Goal: Task Accomplishment & Management: Complete application form

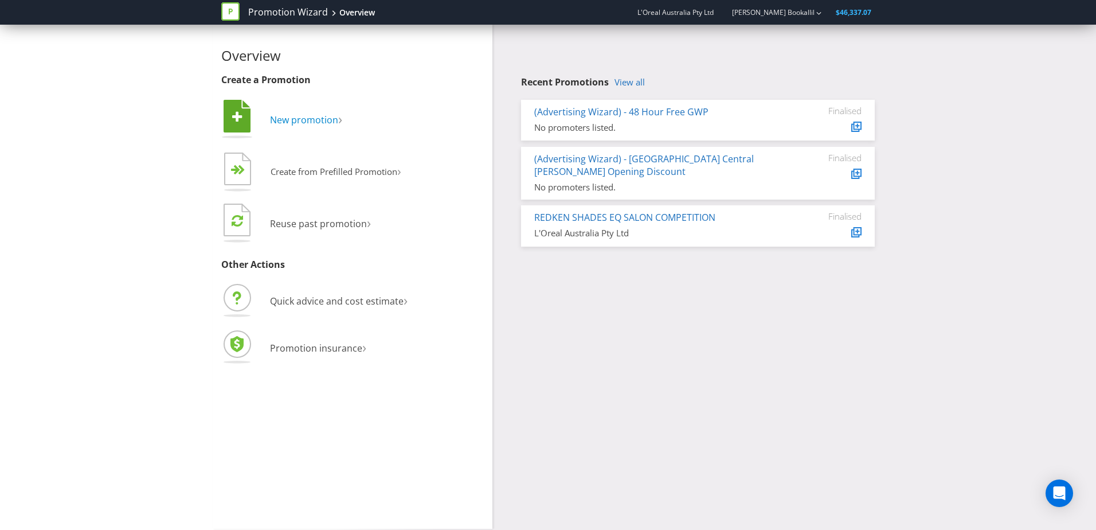
click at [319, 121] on span "New promotion" at bounding box center [304, 120] width 68 height 13
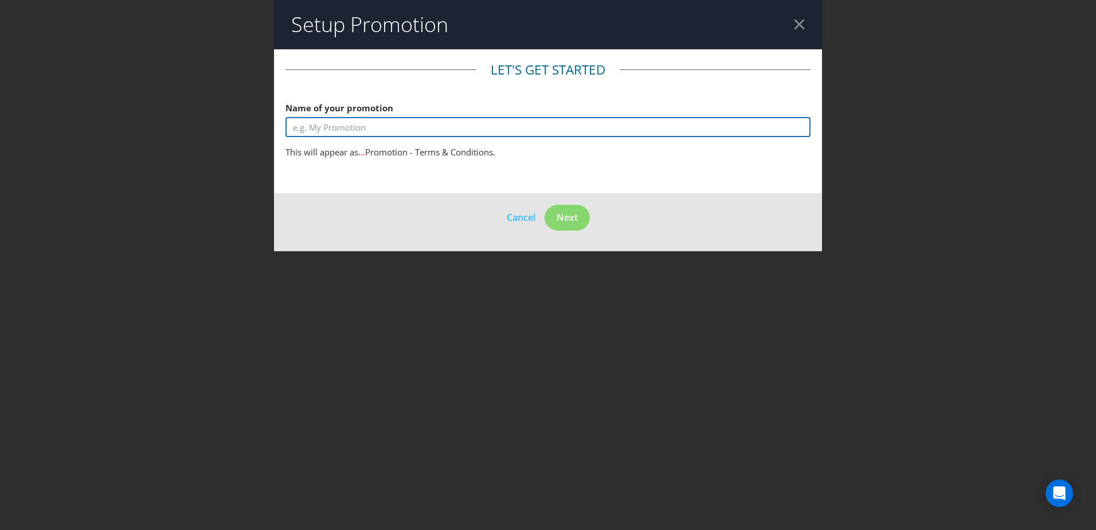
click at [378, 119] on input "text" at bounding box center [547, 127] width 525 height 20
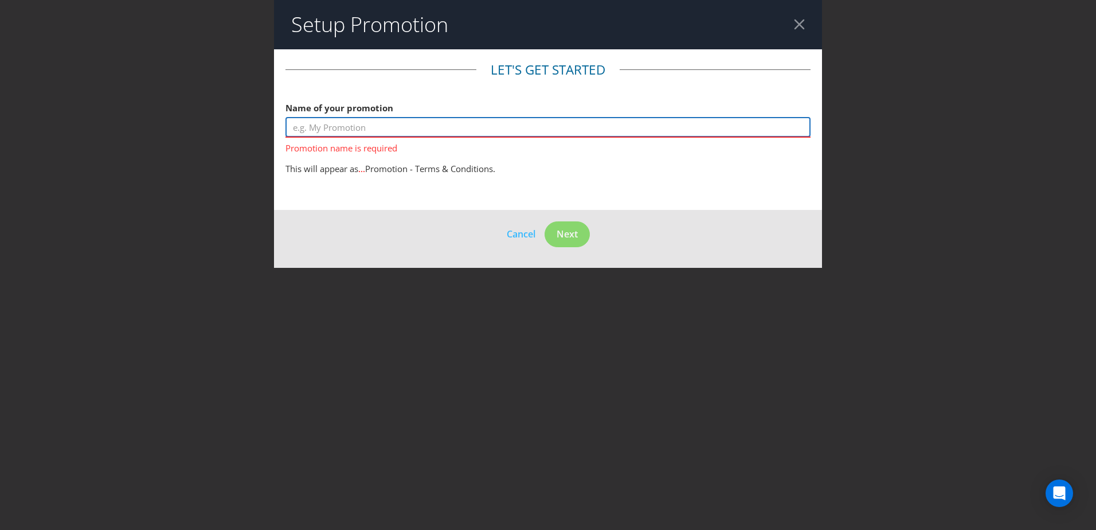
click at [365, 132] on input "text" at bounding box center [547, 127] width 525 height 20
type input "C"
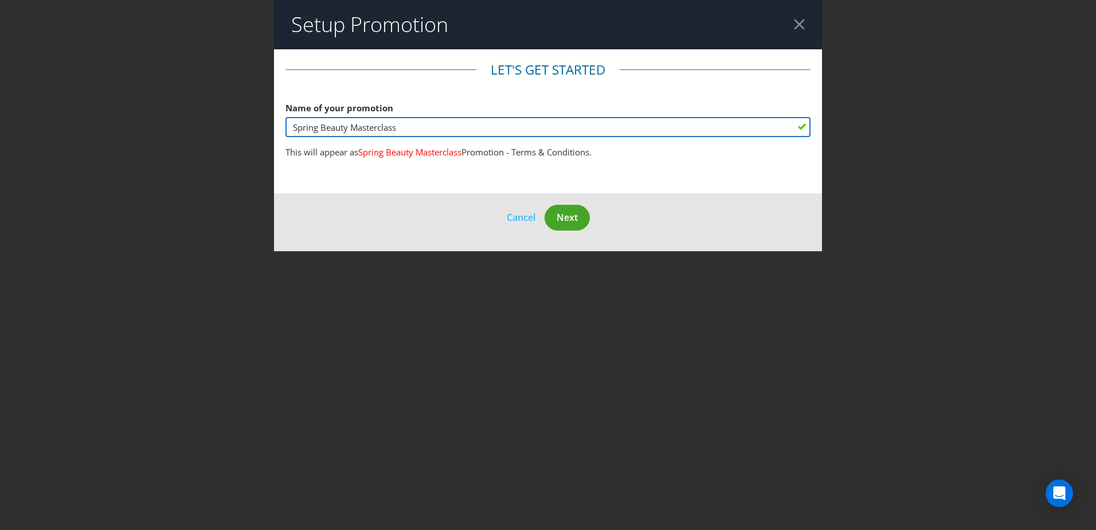
type input "Spring Beauty Masterclass"
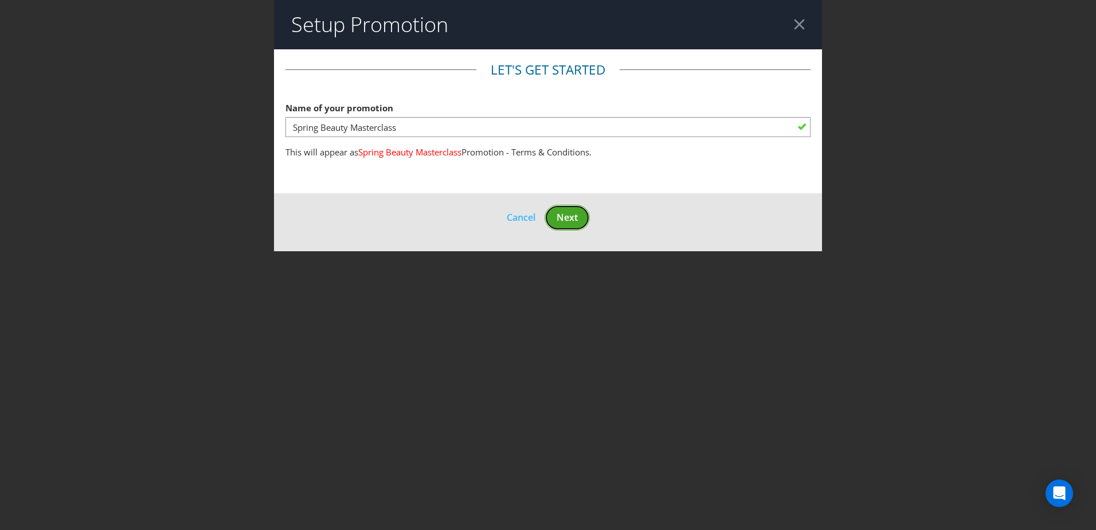
click at [560, 217] on span "Next" at bounding box center [567, 217] width 21 height 13
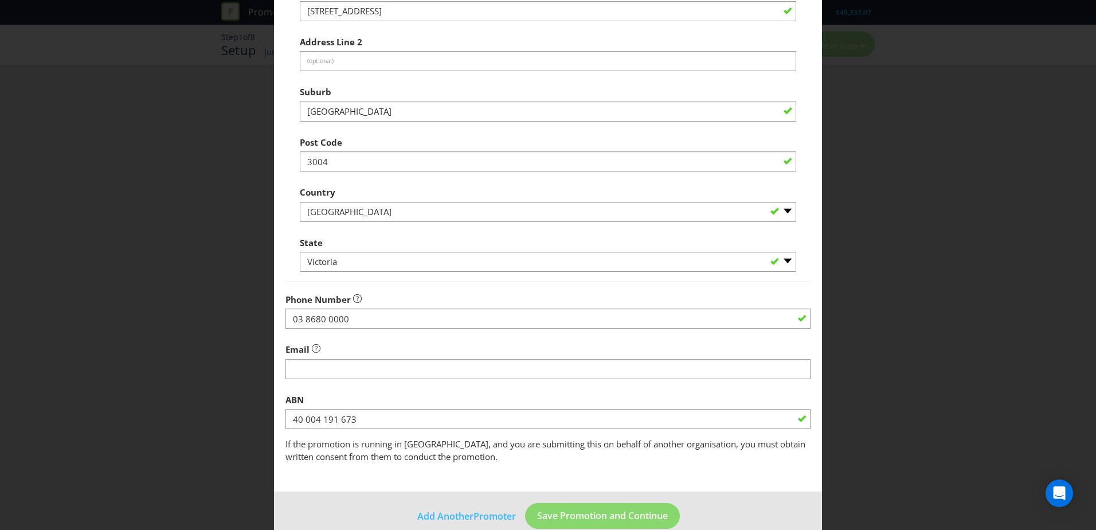
scroll to position [218, 0]
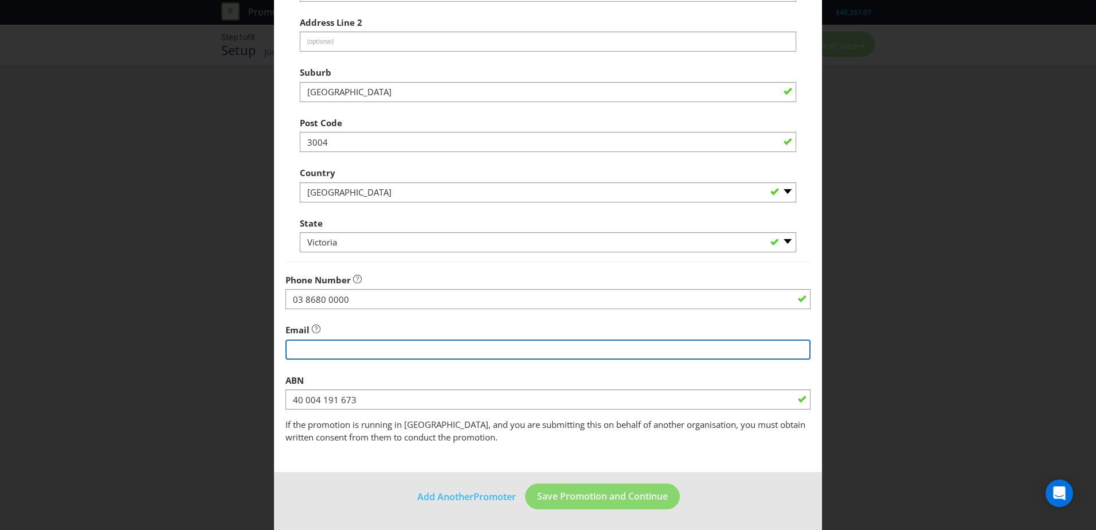
click at [377, 352] on input "string" at bounding box center [547, 349] width 525 height 20
type input "mathew.bookallil@loreal.com"
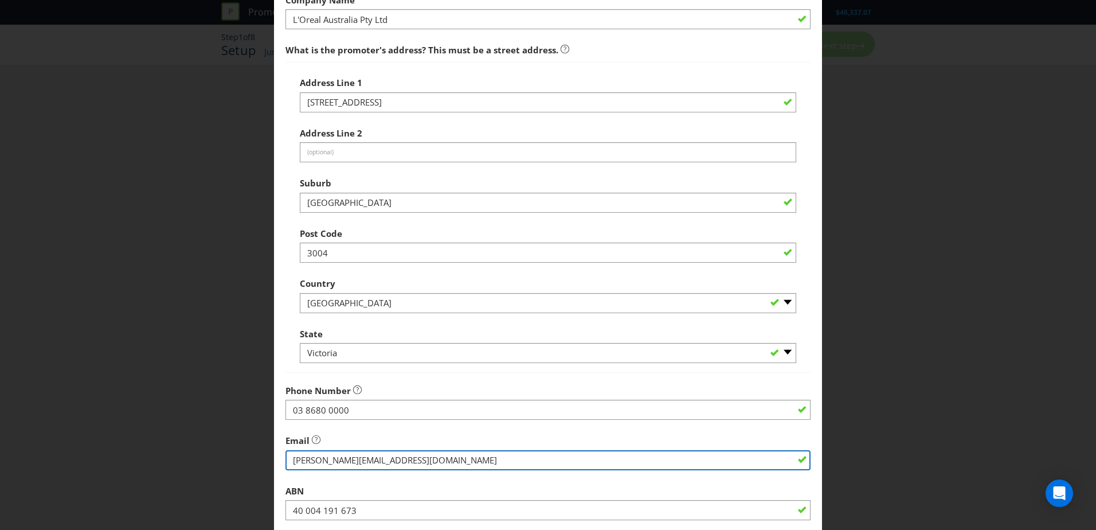
scroll to position [104, 0]
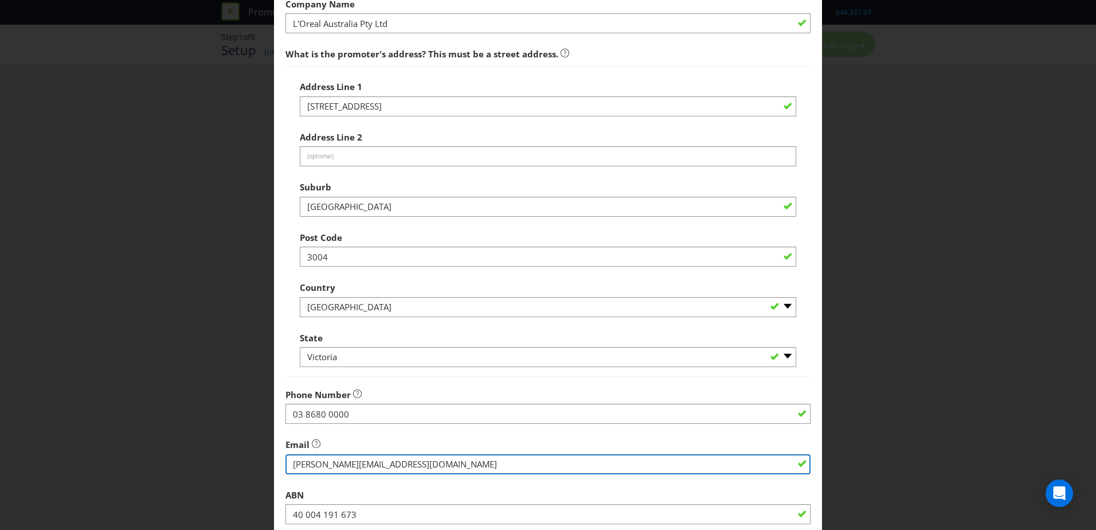
click at [401, 461] on input "string" at bounding box center [547, 464] width 525 height 20
click at [401, 460] on input "string" at bounding box center [547, 464] width 525 height 20
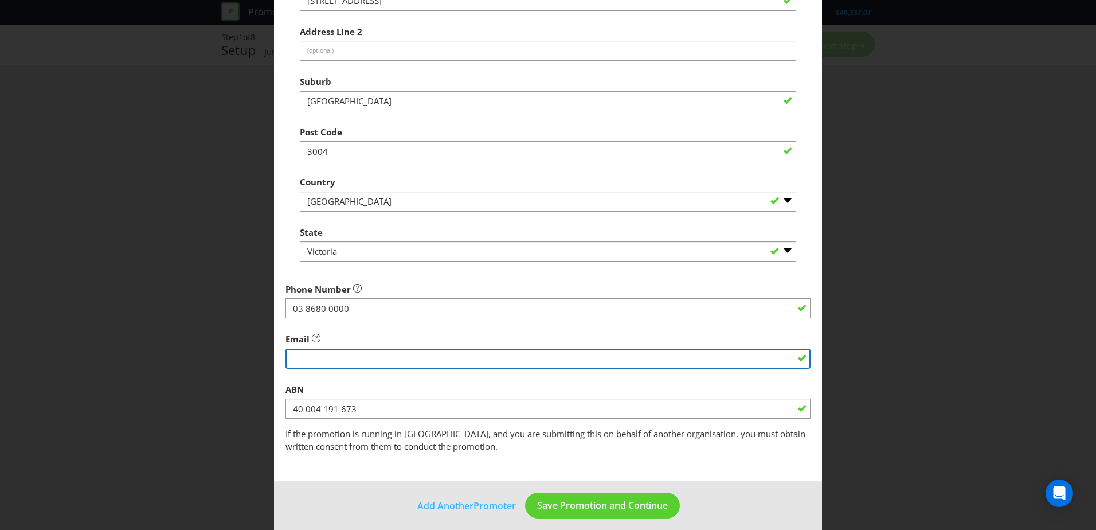
scroll to position [218, 0]
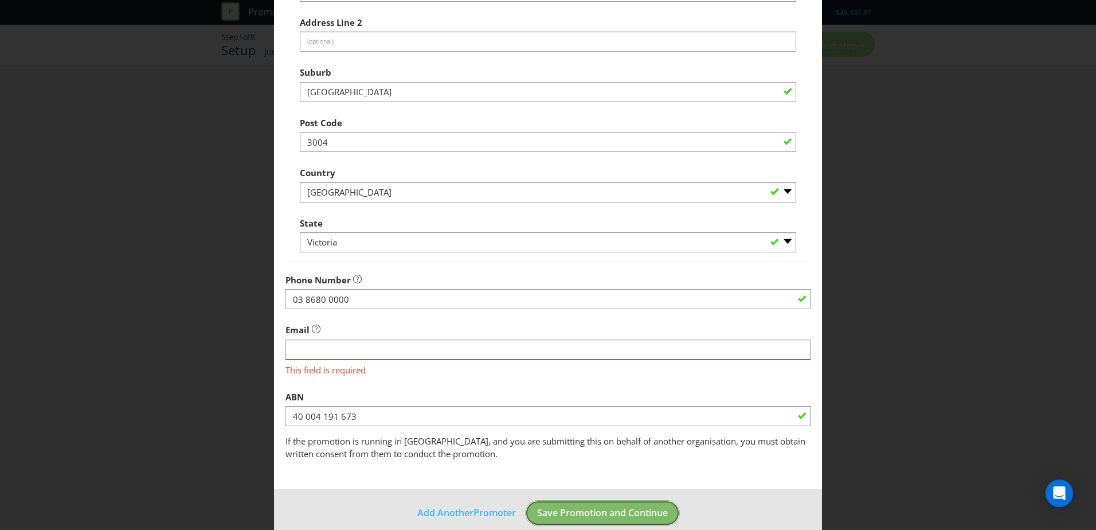
click at [636, 503] on button "Save Promotion and Continue" at bounding box center [602, 513] width 155 height 26
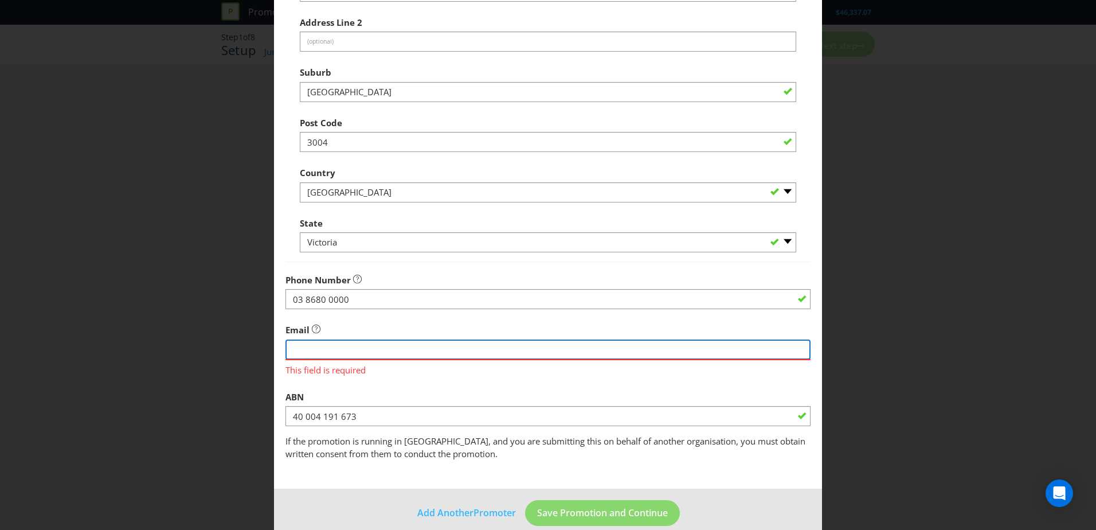
drag, startPoint x: 337, startPoint y: 339, endPoint x: 362, endPoint y: 351, distance: 28.2
click at [337, 339] on input "string" at bounding box center [547, 349] width 525 height 20
type input "mathew.bookallil@loreal.com"
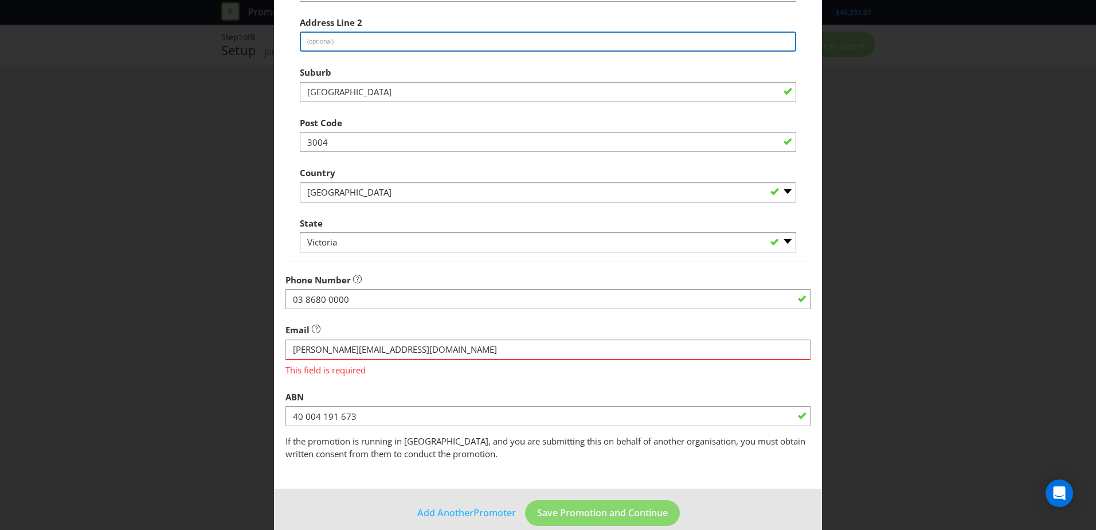
type input "564 St Kilda Road"
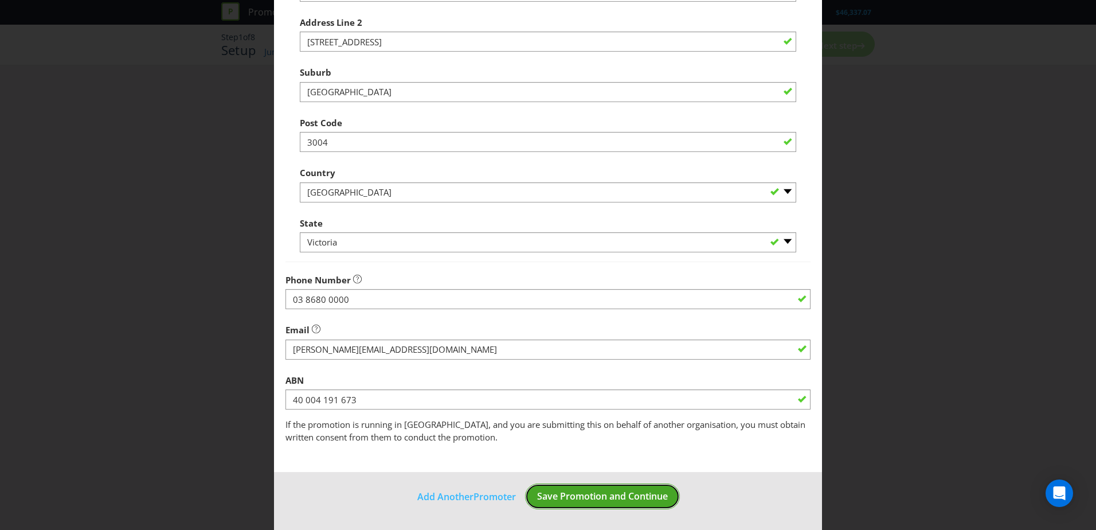
click at [584, 489] on button "Save Promotion and Continue" at bounding box center [602, 496] width 155 height 26
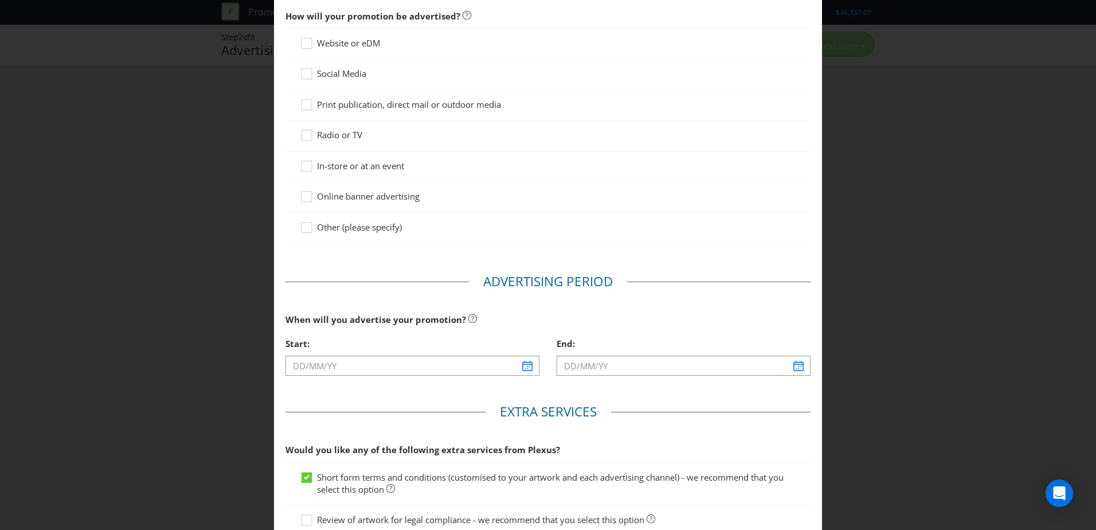
scroll to position [115, 0]
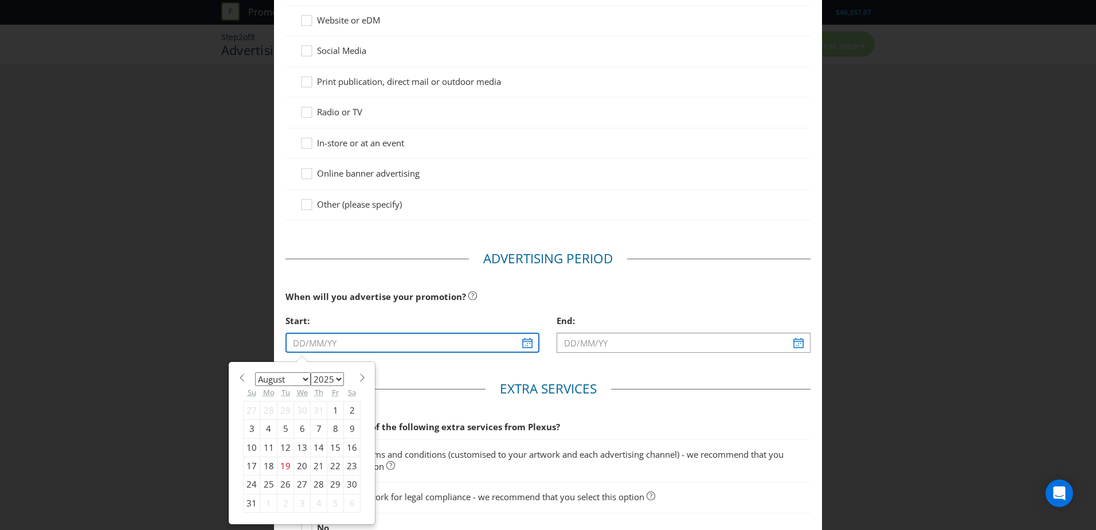
click at [466, 348] on input "text" at bounding box center [412, 343] width 254 height 20
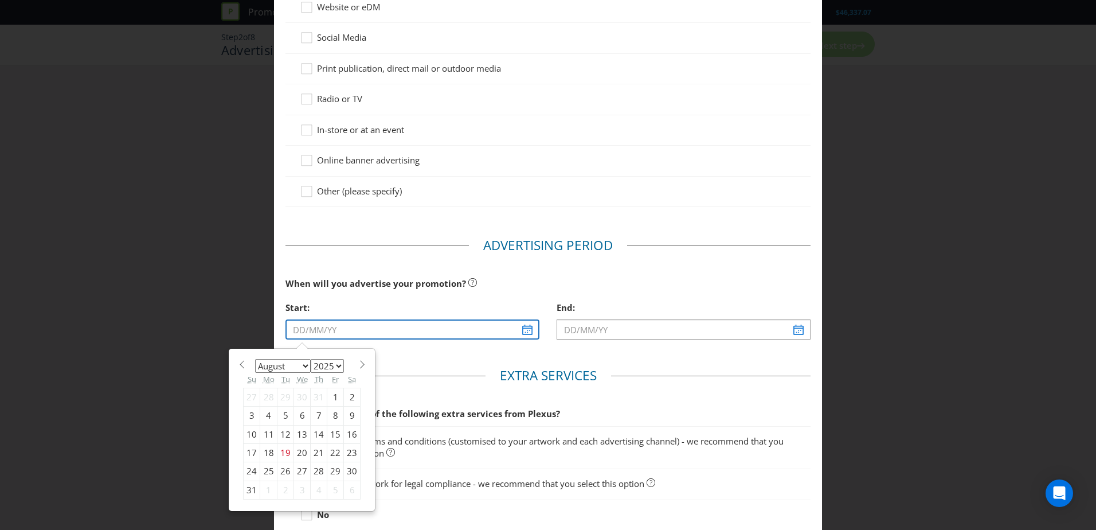
scroll to position [107, 0]
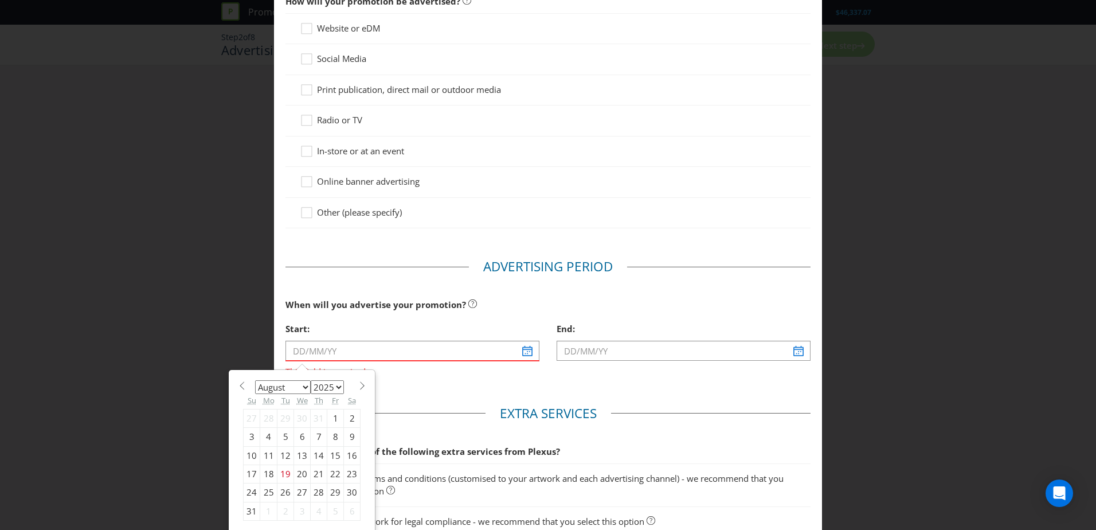
click at [749, 403] on main "Advertising Methods How will your promotion be advertised? Website or eDM Socia…" at bounding box center [548, 273] width 548 height 661
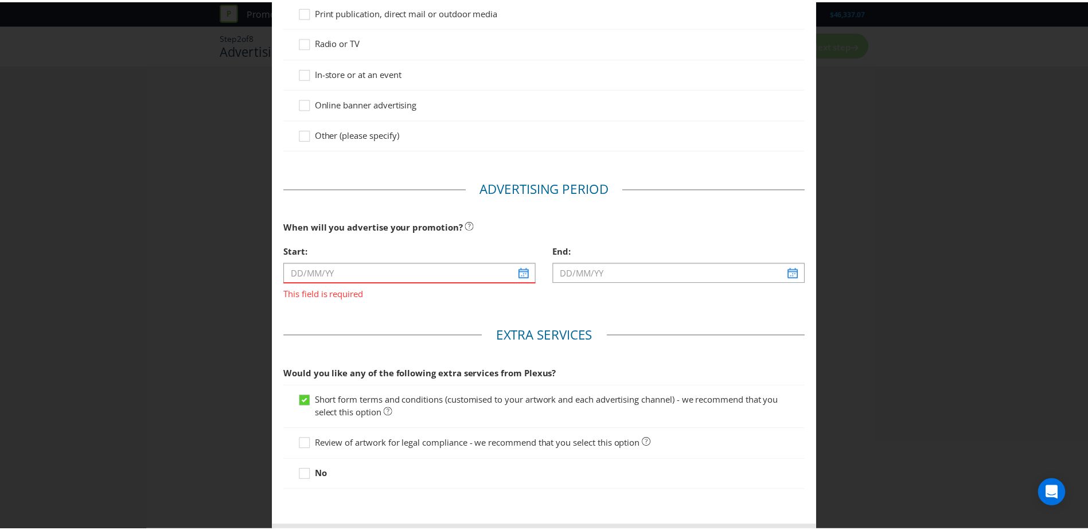
scroll to position [238, 0]
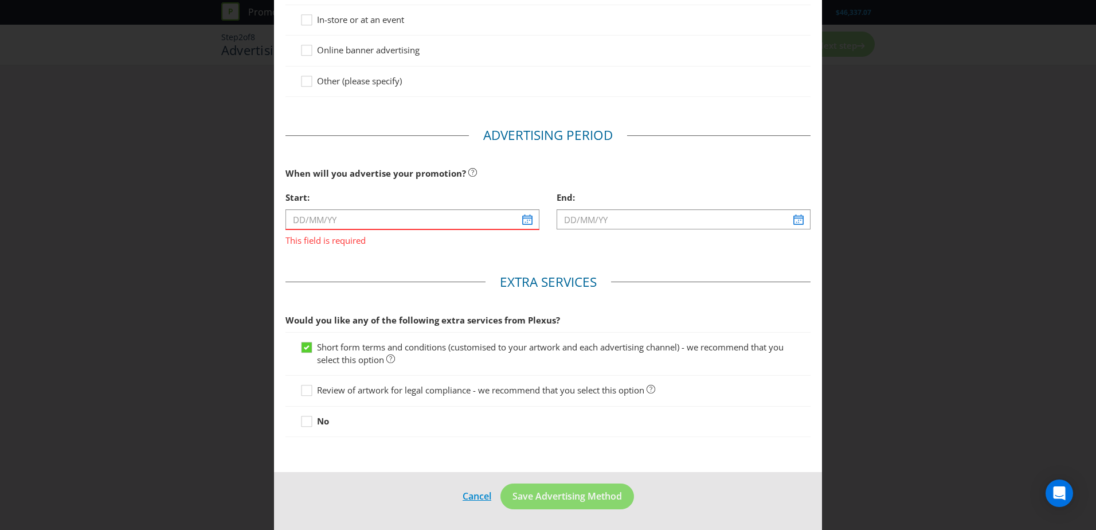
drag, startPoint x: 480, startPoint y: 507, endPoint x: 472, endPoint y: 496, distance: 12.7
click at [480, 506] on footer "Cancel Save Advertising Method" at bounding box center [548, 501] width 548 height 58
click at [472, 495] on link "Cancel" at bounding box center [477, 496] width 30 height 14
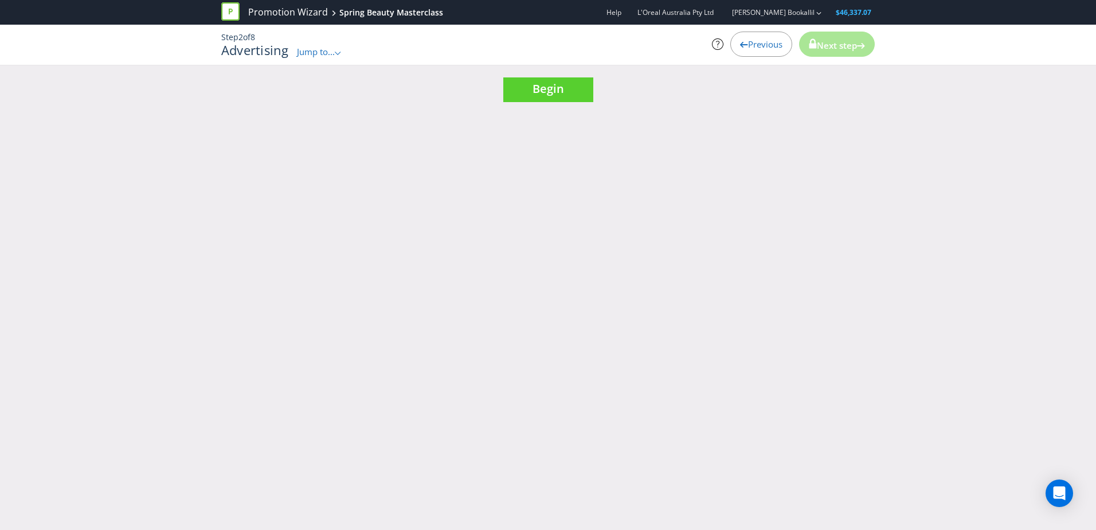
click at [760, 43] on span "Previous" at bounding box center [765, 43] width 34 height 11
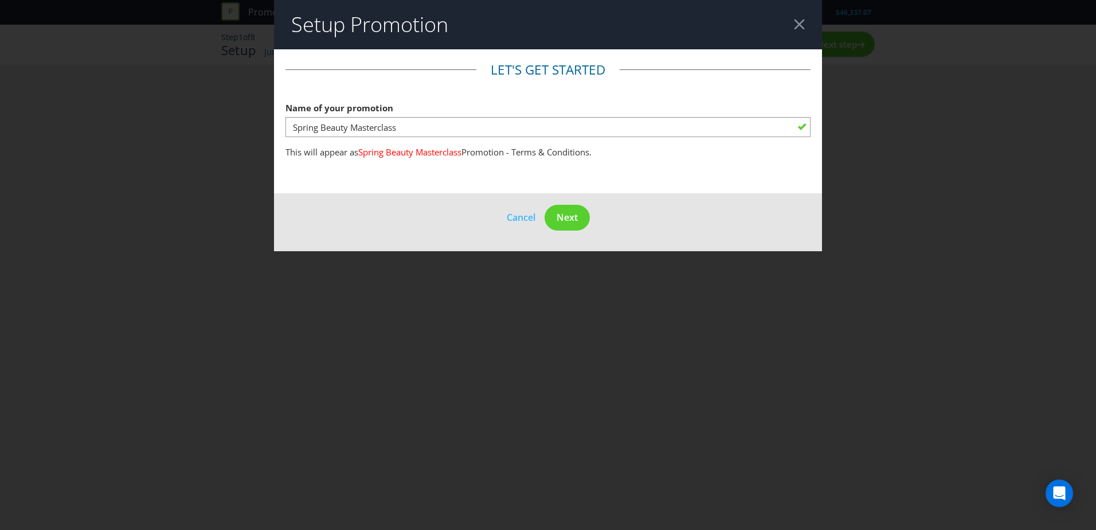
click at [797, 26] on div at bounding box center [799, 24] width 11 height 11
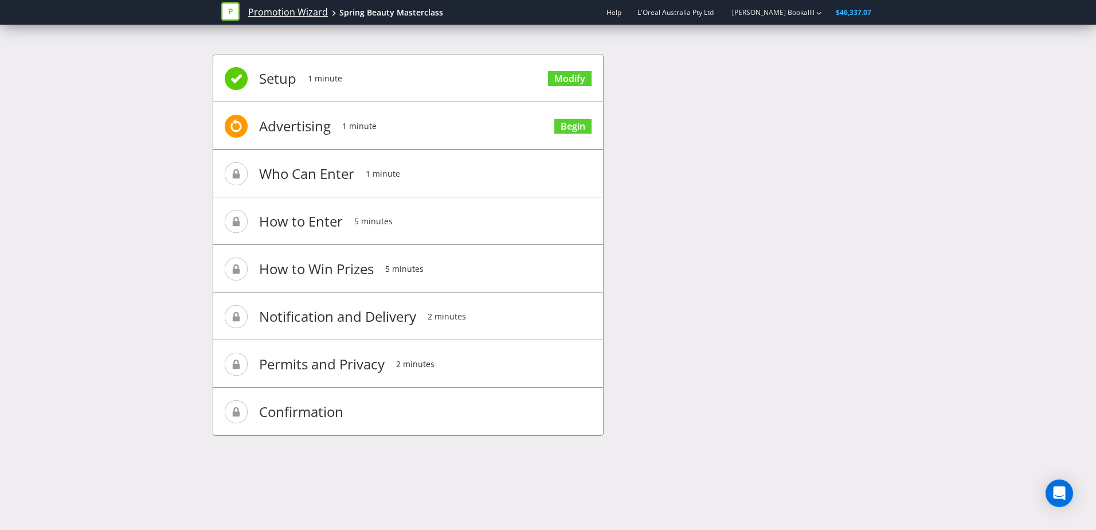
click at [249, 6] on link "Promotion Wizard" at bounding box center [288, 12] width 80 height 13
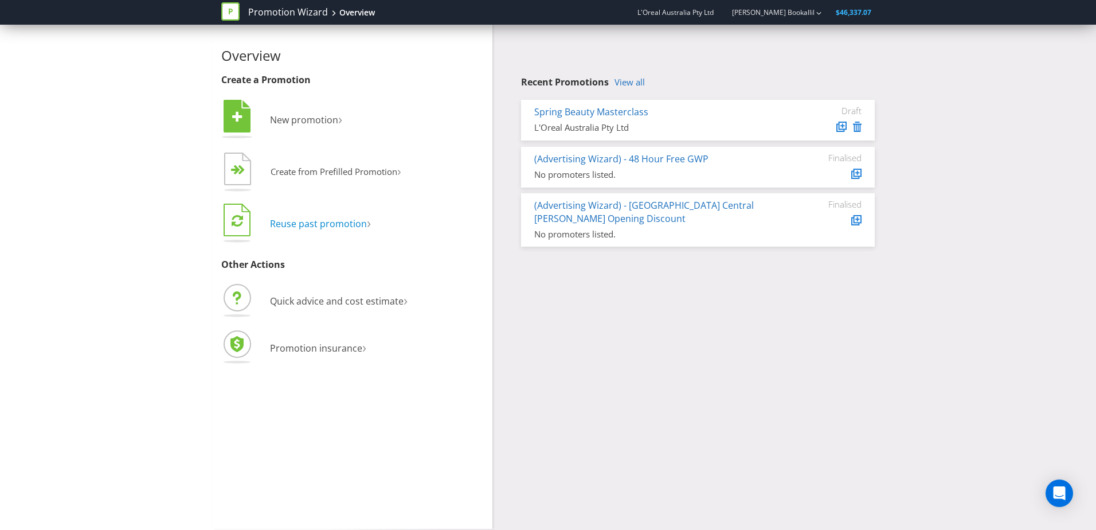
click at [347, 221] on span "Reuse past promotion" at bounding box center [318, 223] width 97 height 13
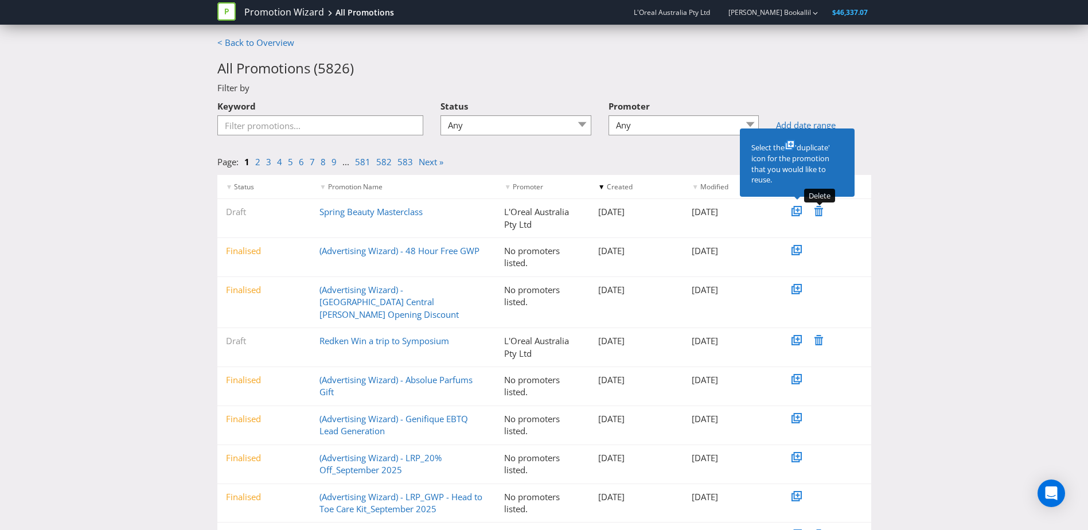
click at [818, 209] on icon at bounding box center [818, 211] width 9 height 10
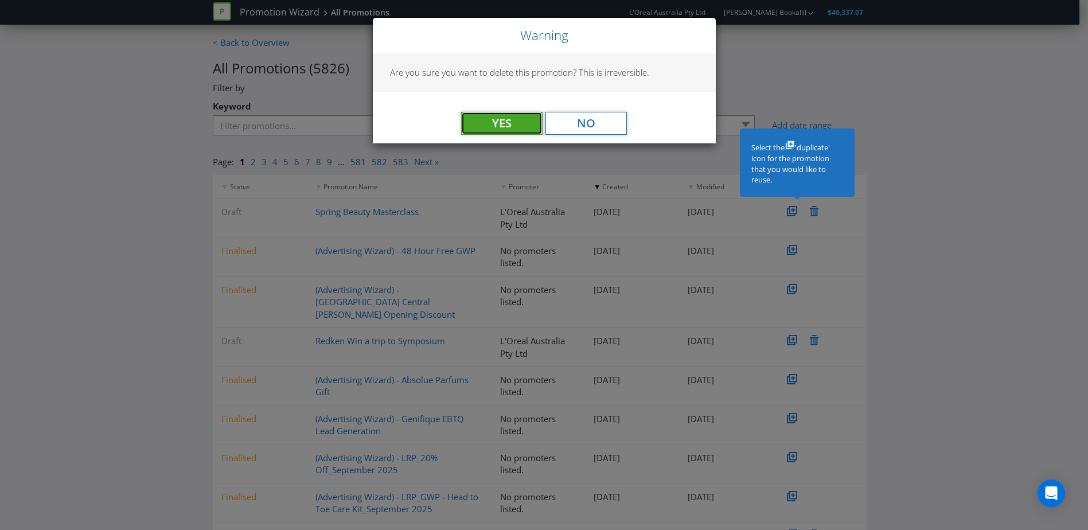
click at [510, 118] on button "Yes" at bounding box center [501, 123] width 81 height 23
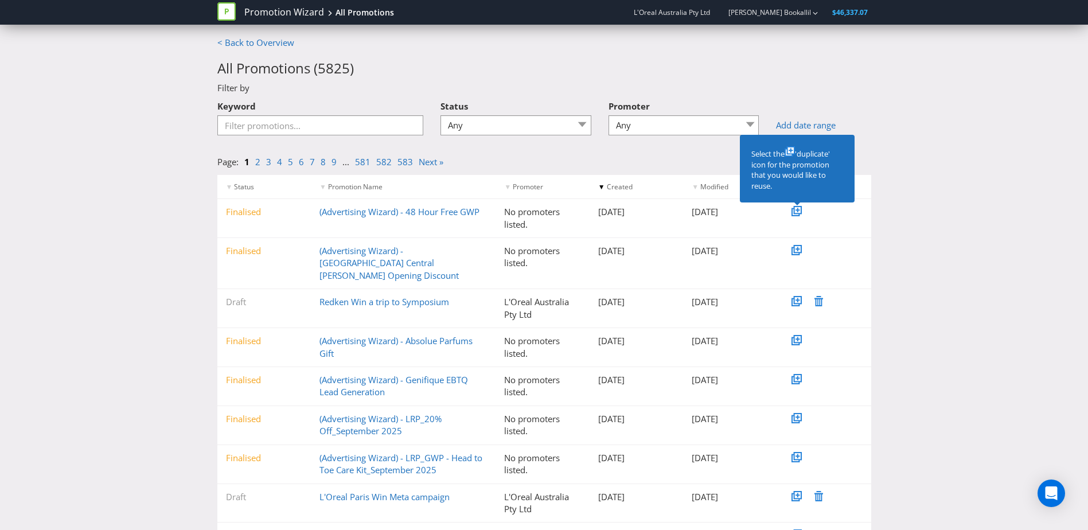
click at [522, 134] on div "Status Any Draft Under review Unlocked for amendments Amendments submitted Fina…" at bounding box center [515, 115] width 151 height 41
click at [521, 131] on select "Any Draft Under review Unlocked for amendments Amendments submitted Finalised" at bounding box center [515, 125] width 151 height 20
click at [513, 120] on select "Any Draft Under review Unlocked for amendments Amendments submitted Finalised" at bounding box center [515, 125] width 151 height 20
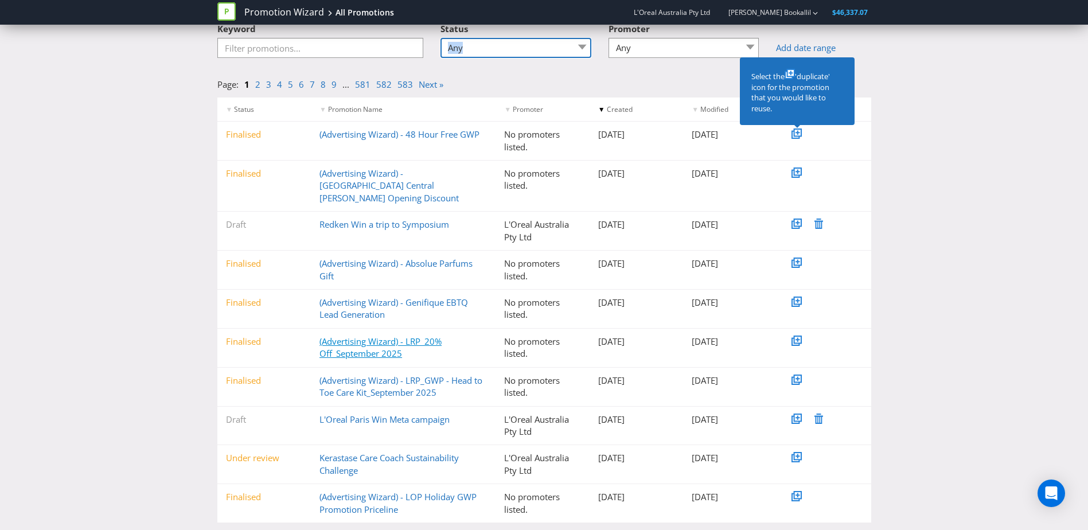
scroll to position [88, 0]
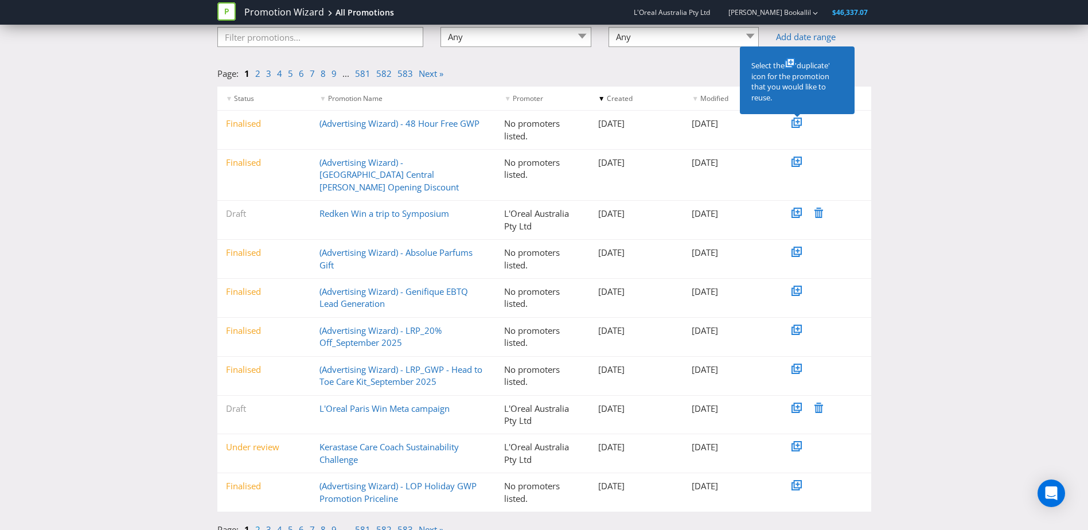
click at [257, 523] on link "2" at bounding box center [257, 528] width 5 height 11
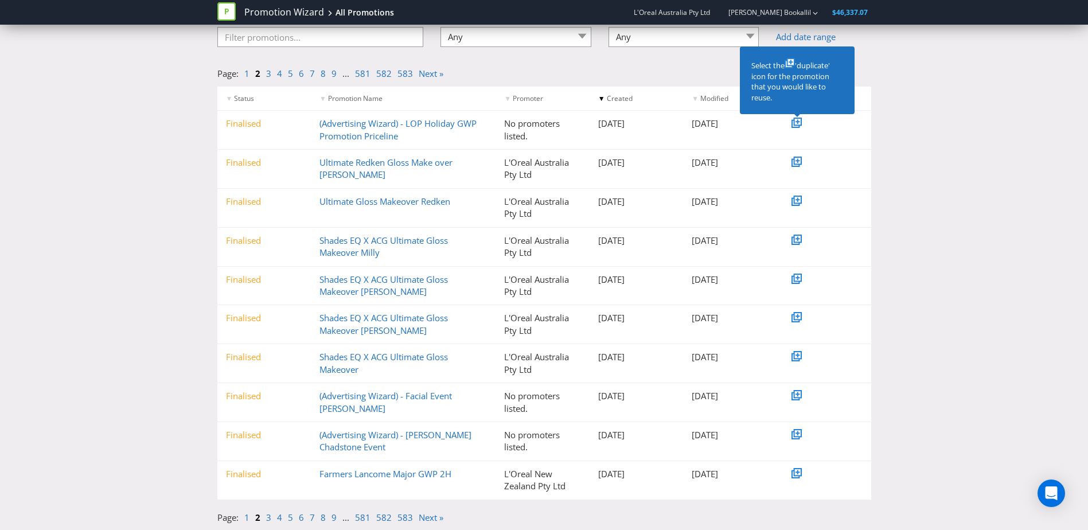
click at [265, 521] on li "2" at bounding box center [260, 517] width 11 height 12
click at [266, 517] on link "3" at bounding box center [268, 516] width 5 height 11
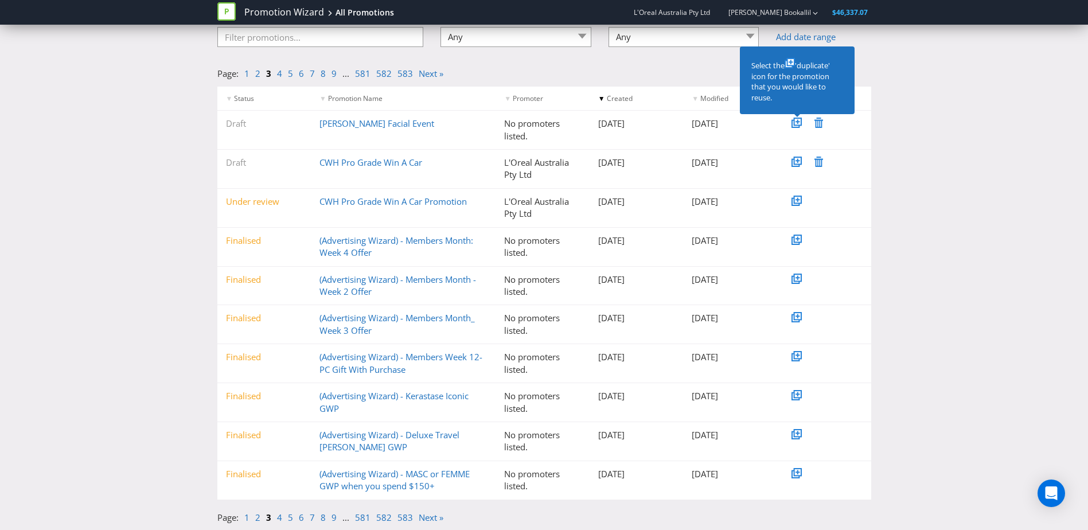
click at [274, 517] on li "3" at bounding box center [271, 517] width 11 height 12
click at [279, 518] on link "4" at bounding box center [279, 516] width 5 height 11
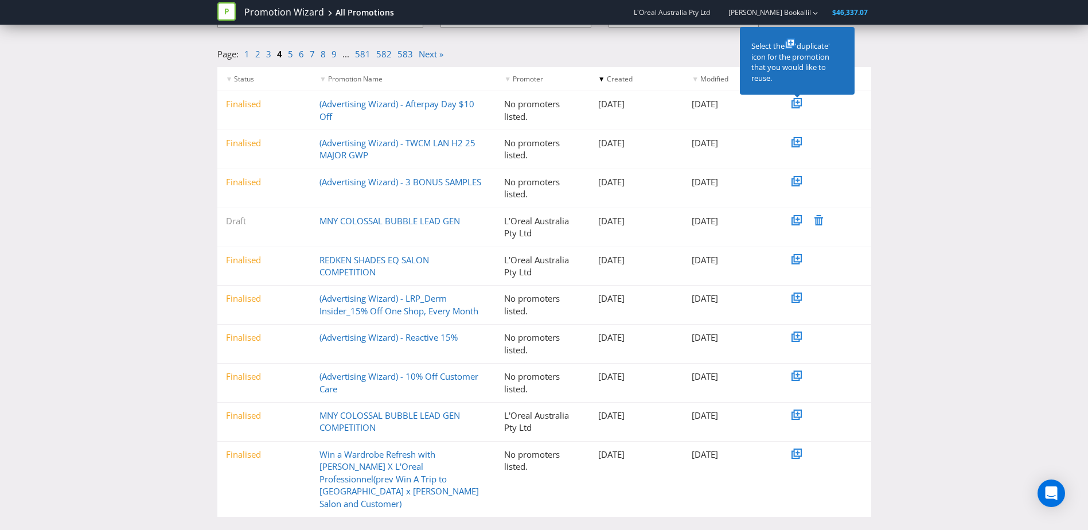
scroll to position [112, 0]
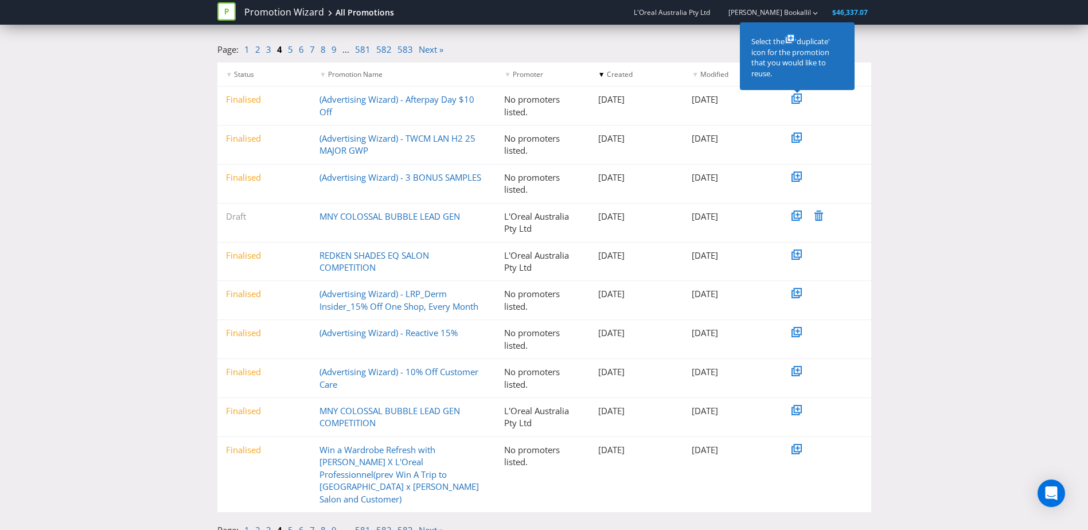
click at [290, 524] on link "5" at bounding box center [290, 529] width 5 height 11
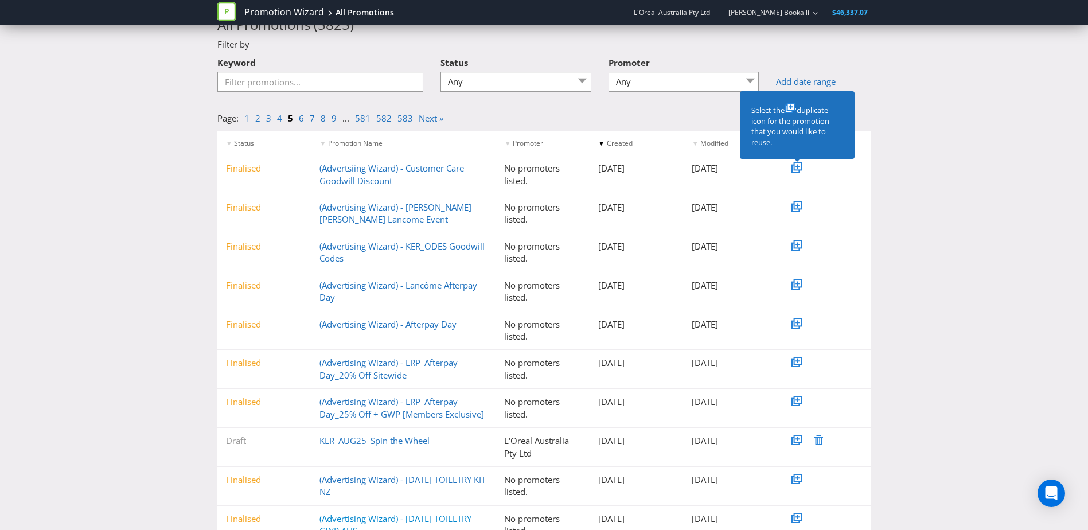
scroll to position [88, 0]
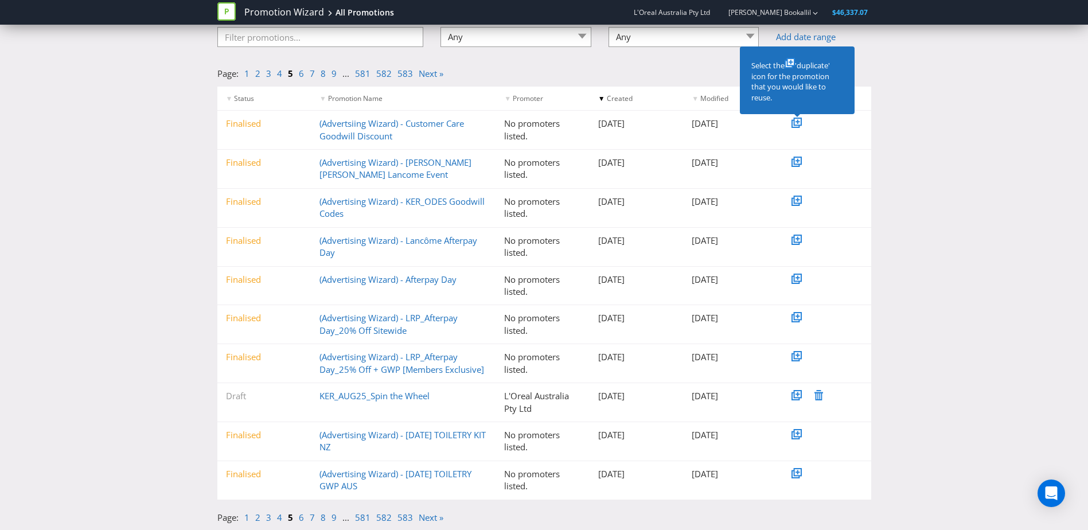
click at [300, 514] on link "6" at bounding box center [301, 516] width 5 height 11
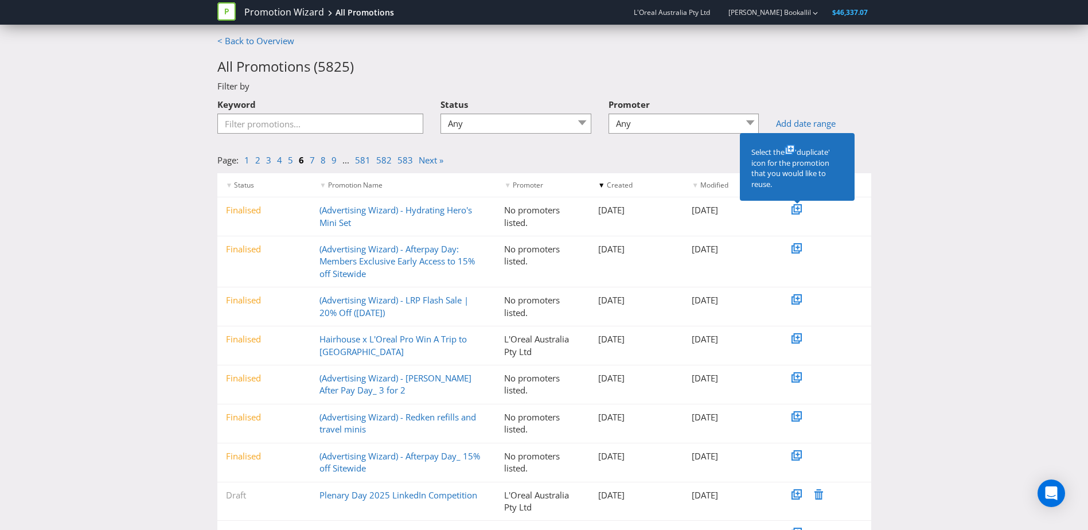
scroll to position [0, 0]
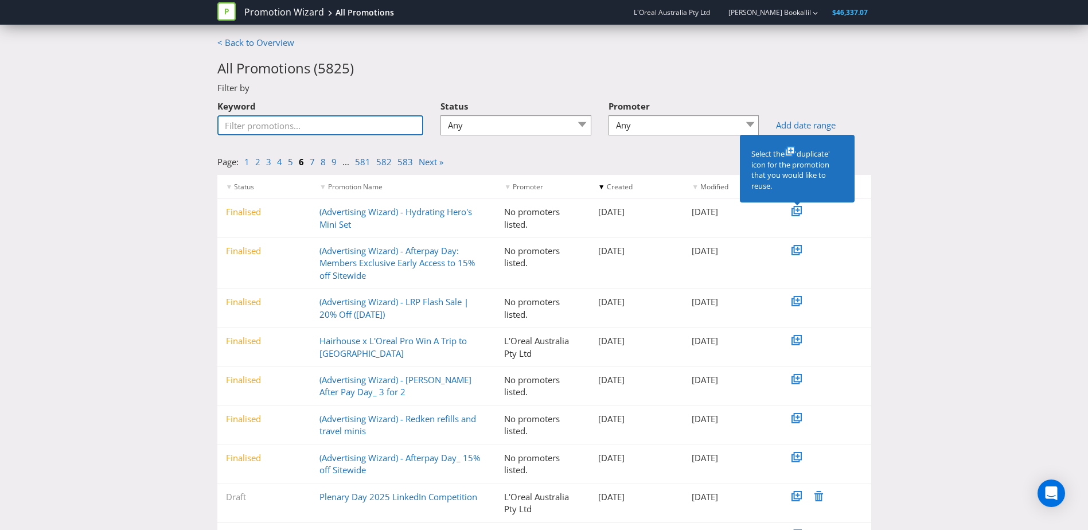
click at [263, 127] on input "Keyword" at bounding box center [320, 125] width 206 height 20
type input "competition"
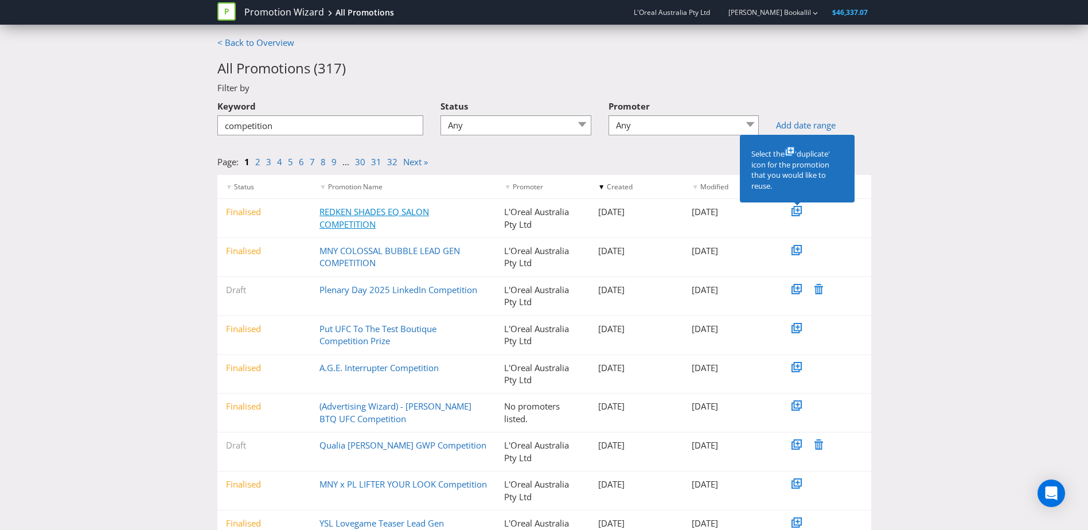
click at [401, 210] on link "REDKEN SHADES EQ SALON COMPETITION" at bounding box center [373, 218] width 109 height 24
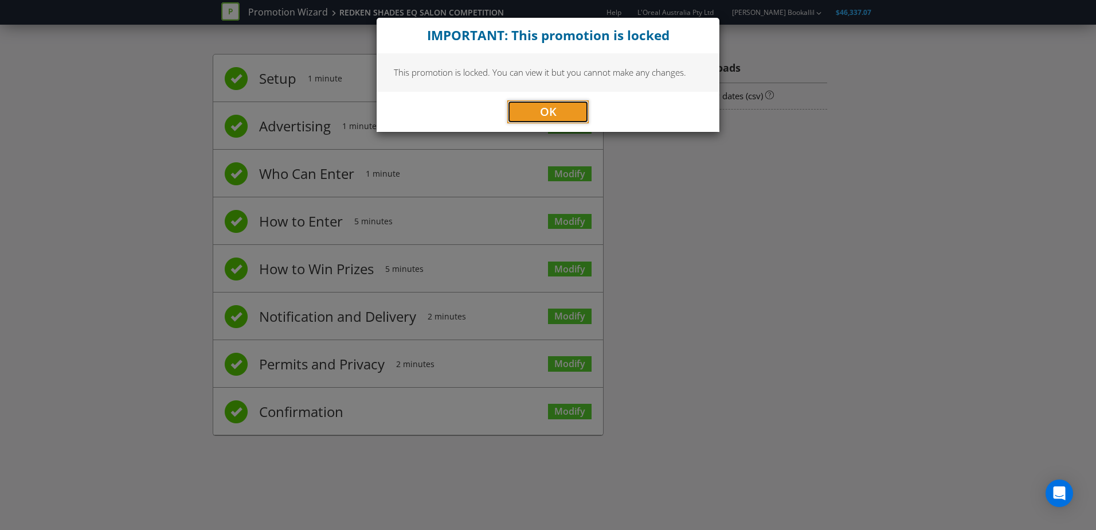
click at [556, 114] on span "OK" at bounding box center [548, 111] width 17 height 15
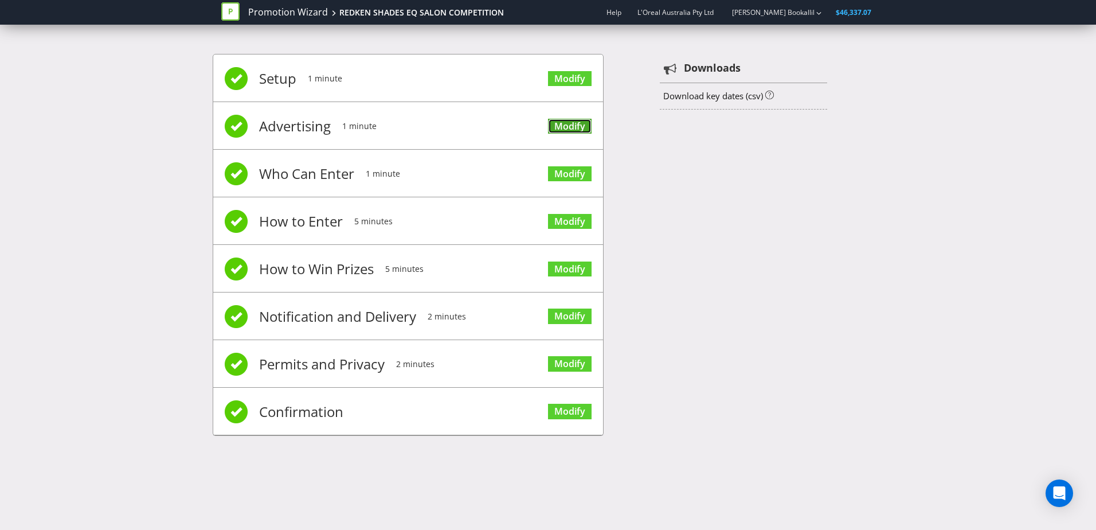
click at [570, 120] on link "Modify" at bounding box center [570, 126] width 44 height 15
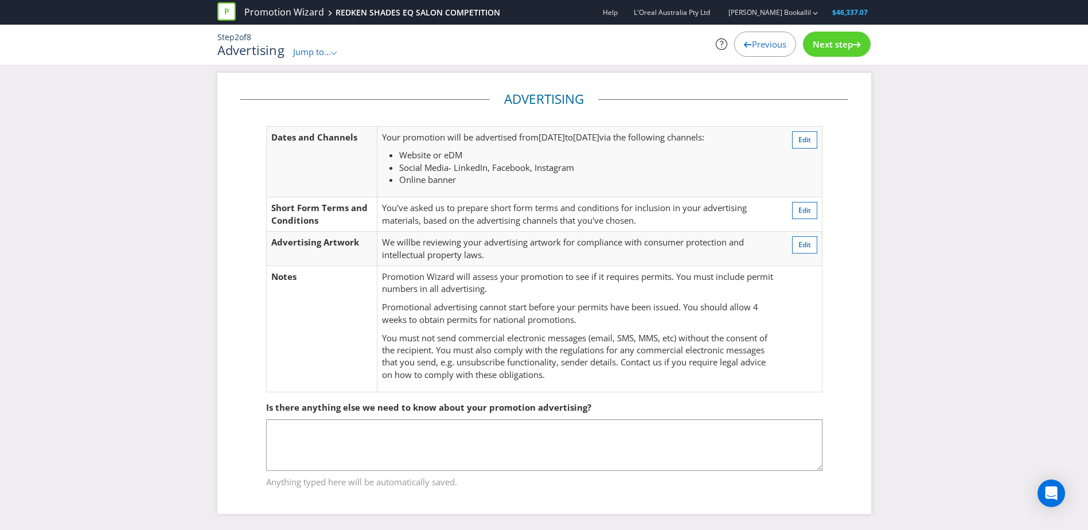
scroll to position [6, 0]
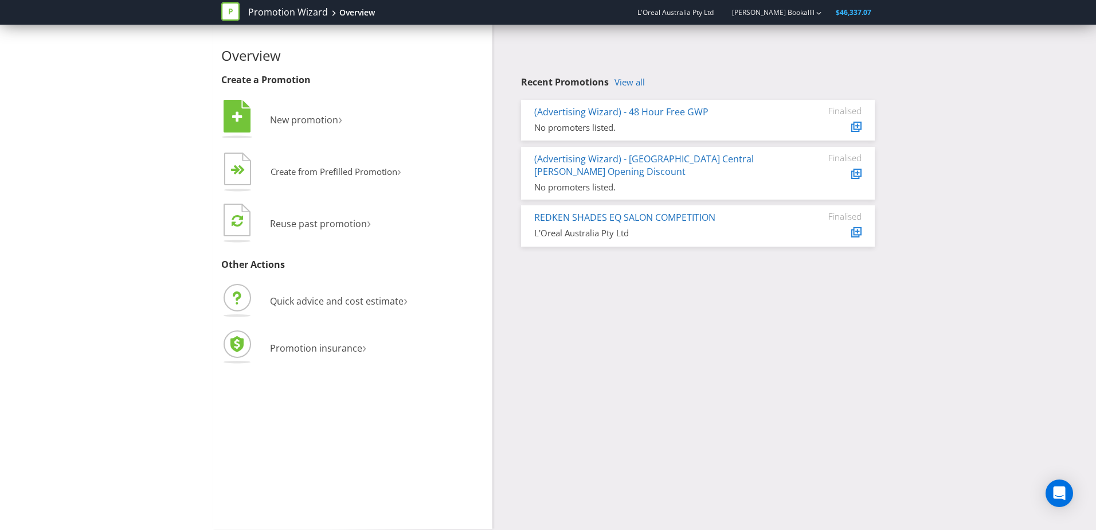
click at [229, 9] on icon at bounding box center [230, 11] width 18 height 18
click at [789, 13] on link "[PERSON_NAME] Bookallil" at bounding box center [768, 12] width 94 height 10
click at [779, 11] on link "[PERSON_NAME] Bookallil" at bounding box center [768, 12] width 94 height 10
